Goal: Find specific page/section: Find specific page/section

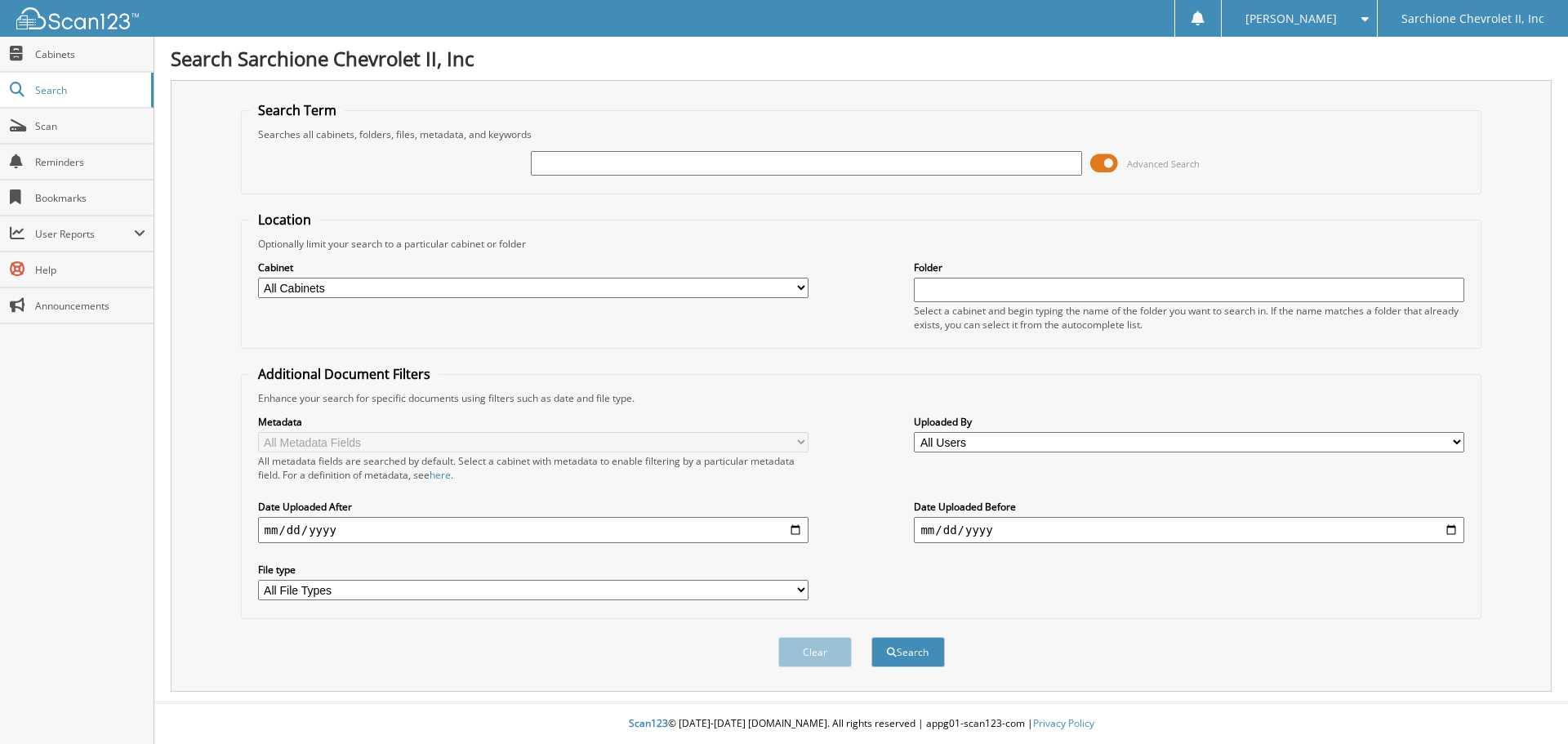
click at [638, 174] on input "text" at bounding box center [806, 163] width 550 height 25
type input "95612"
click at [872, 637] on button "Search" at bounding box center [908, 651] width 74 height 30
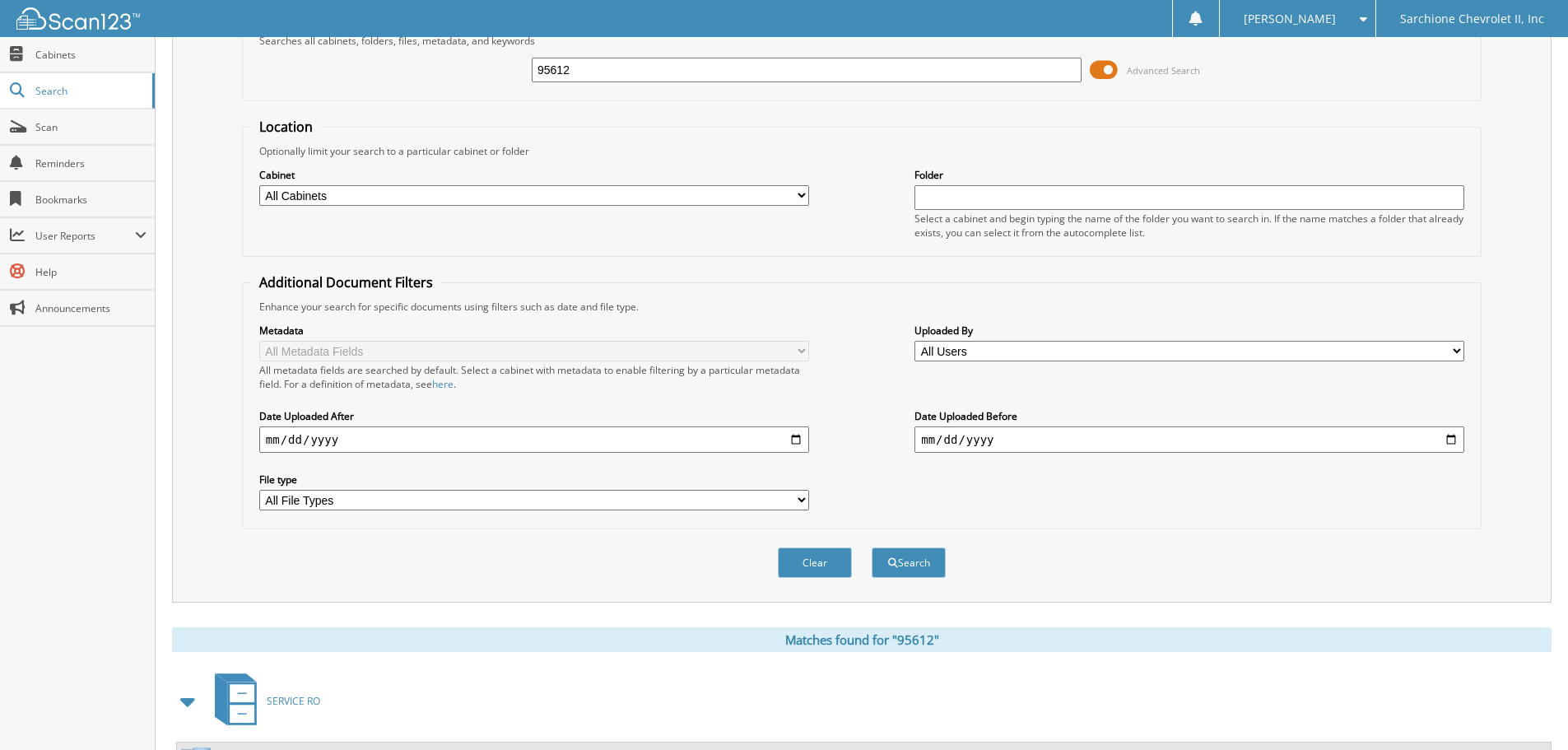
scroll to position [262, 0]
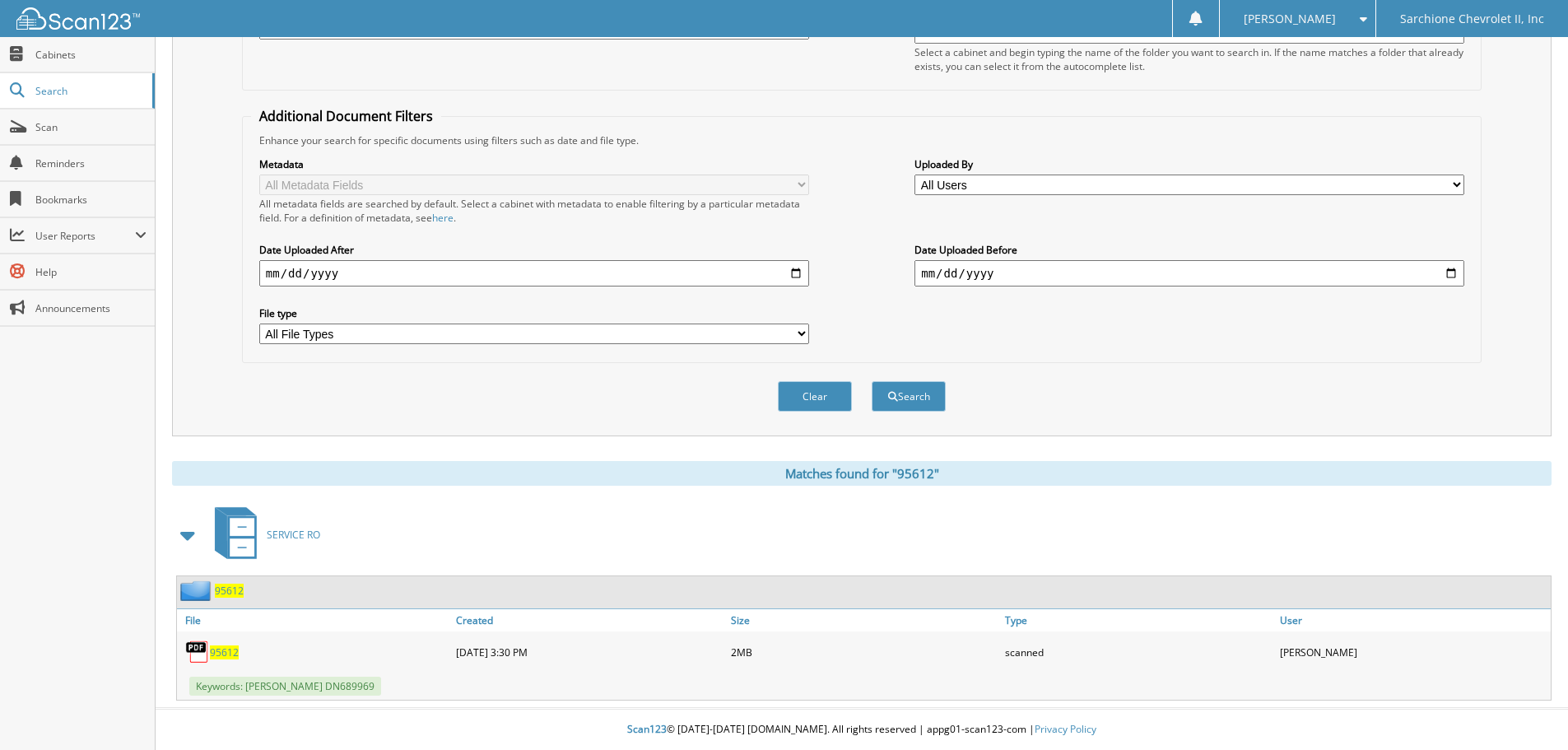
click at [232, 646] on link "95612" at bounding box center [223, 652] width 28 height 14
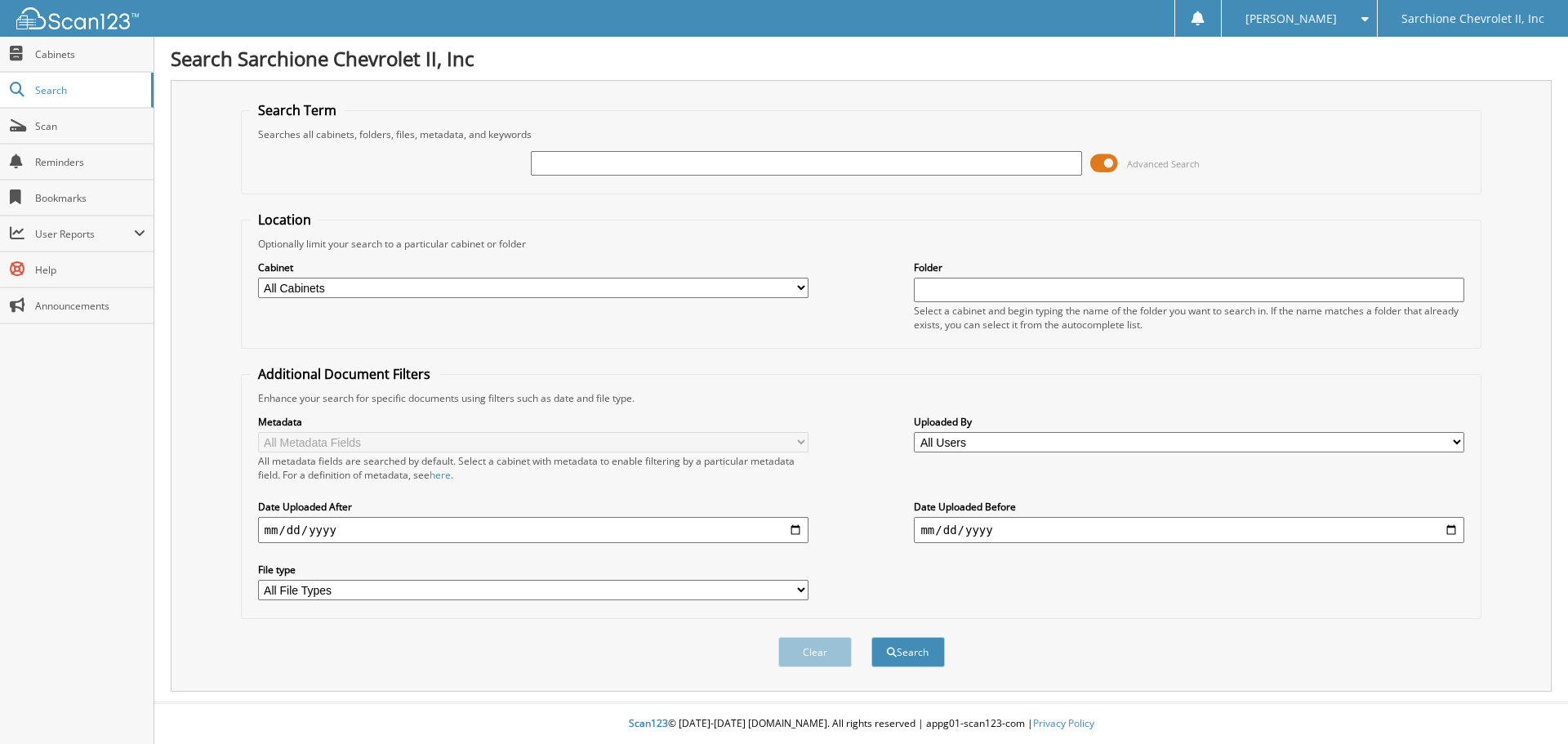
click at [342, 288] on select "All Cabinets PARTS SERVICE RO Needs Filing" at bounding box center [533, 288] width 550 height 20
click at [345, 290] on select "All Cabinets PARTS SERVICE RO Needs Filing" at bounding box center [533, 288] width 550 height 20
click at [77, 57] on span "Cabinets" at bounding box center [90, 54] width 110 height 14
